Goal: Task Accomplishment & Management: Use online tool/utility

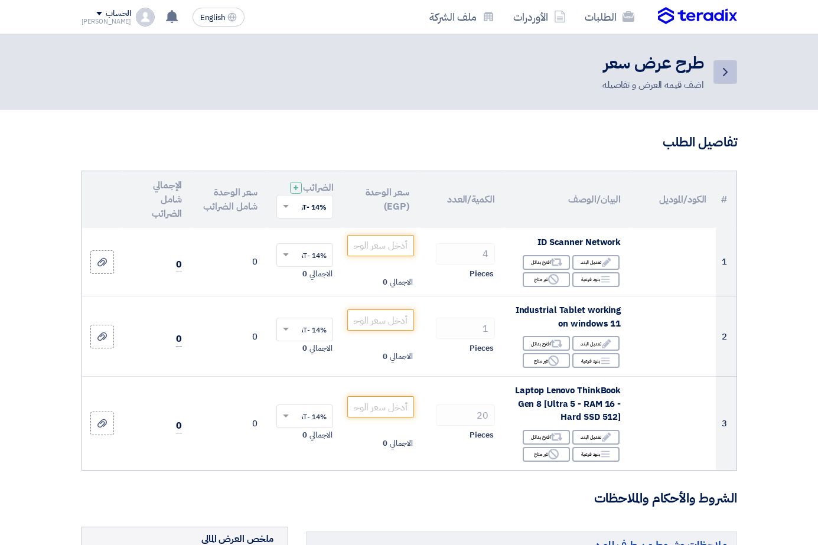
click at [733, 76] on icon "Back" at bounding box center [725, 72] width 14 height 14
click at [733, 75] on icon "Back" at bounding box center [725, 72] width 14 height 14
click at [644, 19] on link "الطلبات" at bounding box center [609, 17] width 69 height 28
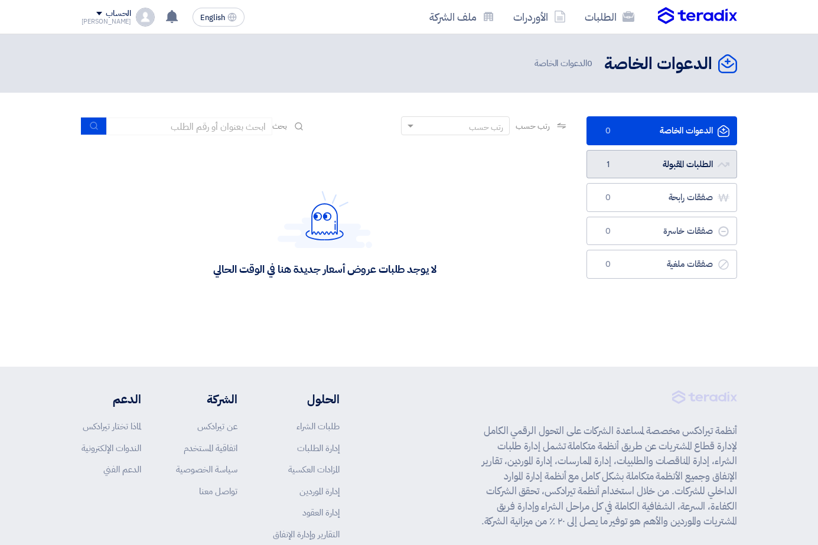
click at [648, 161] on link "الطلبات المقبولة الطلبات المقبولة 1" at bounding box center [662, 164] width 151 height 29
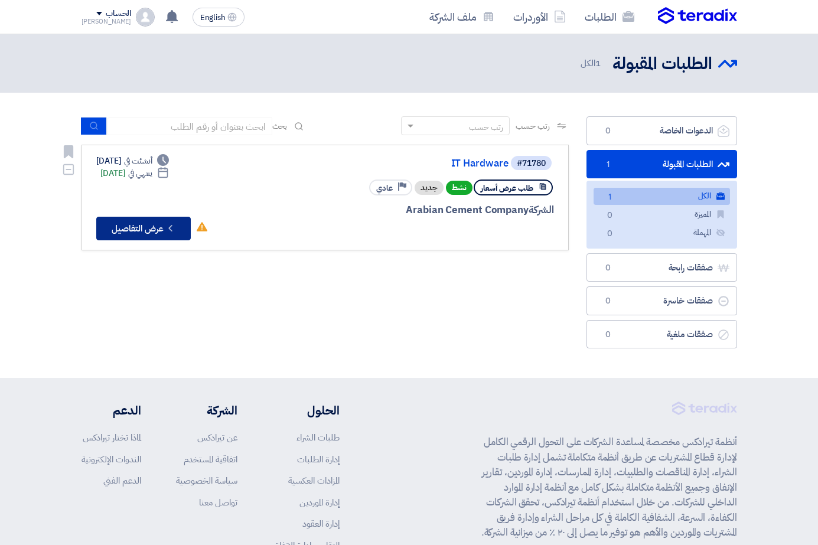
click at [96, 229] on button "Check details عرض التفاصيل" at bounding box center [143, 229] width 95 height 24
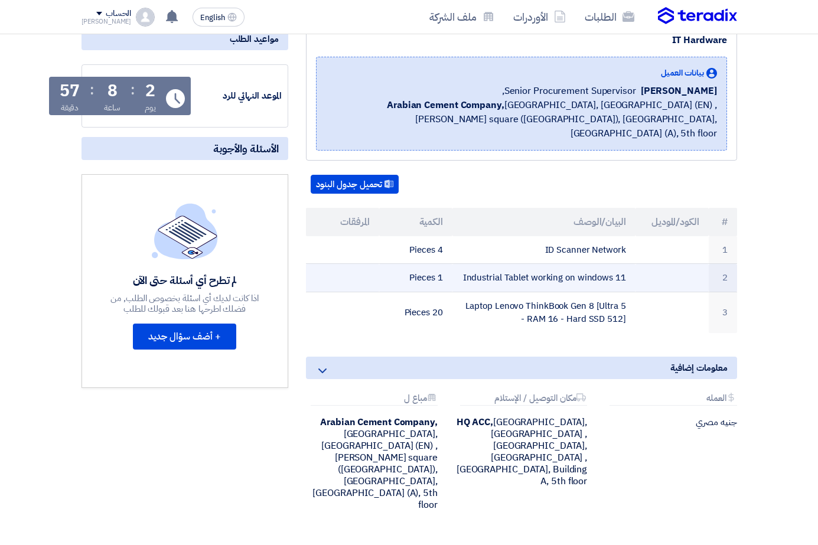
scroll to position [177, 0]
